Goal: Task Accomplishment & Management: Manage account settings

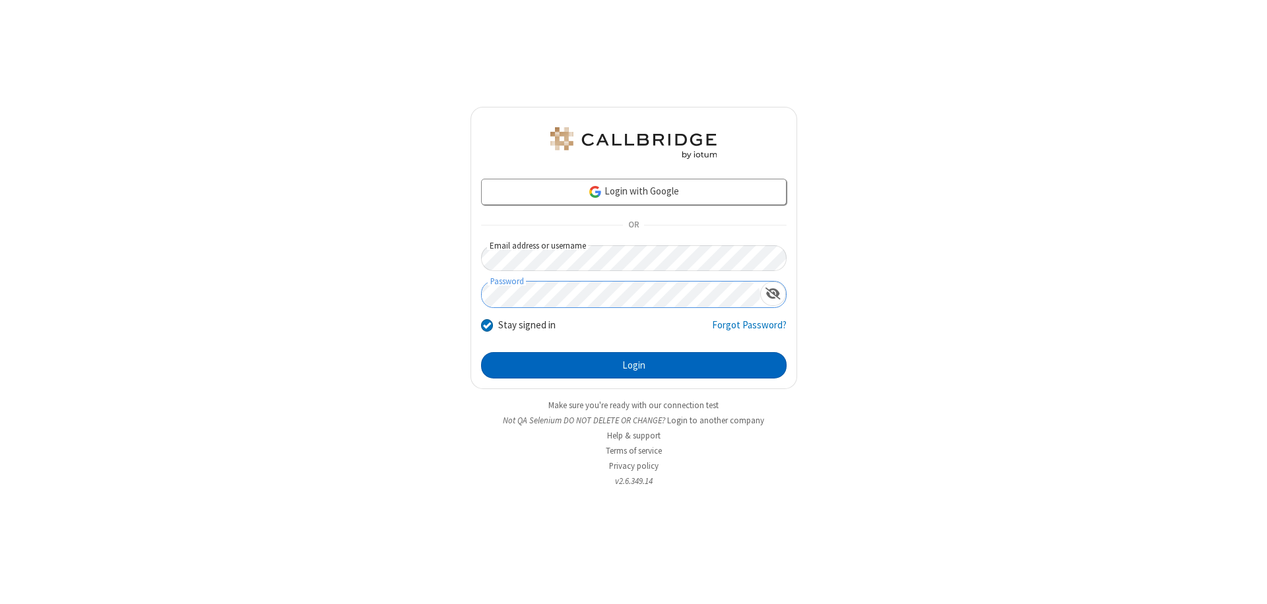
click at [633, 366] on button "Login" at bounding box center [633, 365] width 305 height 26
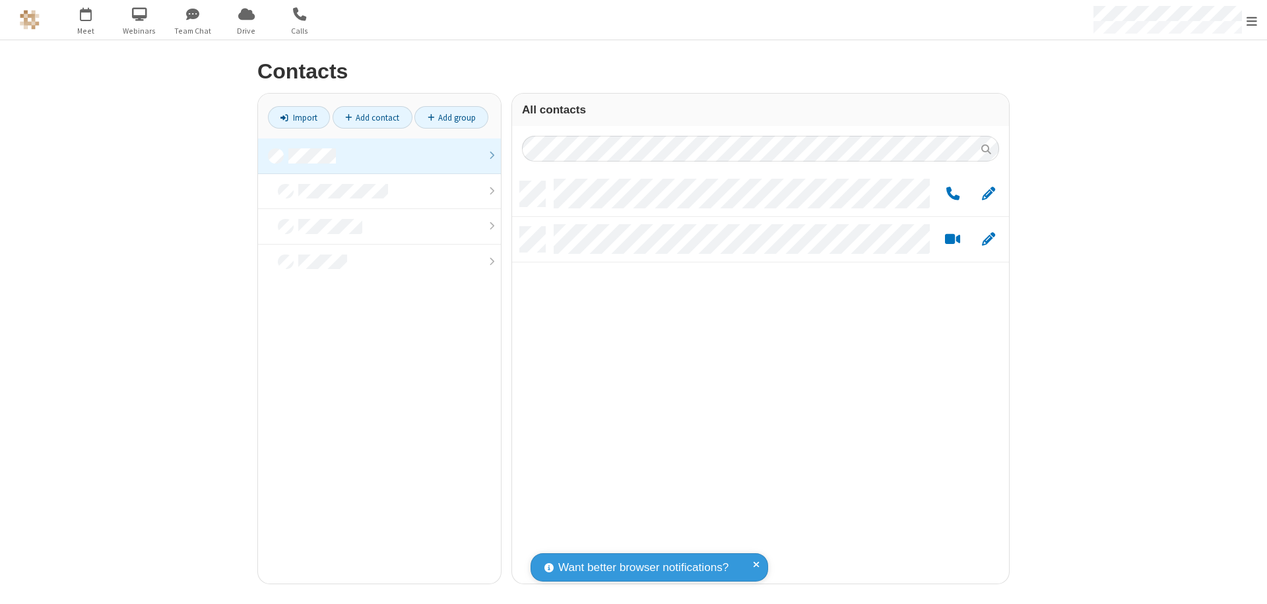
scroll to position [402, 487]
click at [379, 156] on link at bounding box center [379, 157] width 243 height 36
click at [988, 193] on span "Edit" at bounding box center [988, 194] width 13 height 16
